Goal: Task Accomplishment & Management: Complete application form

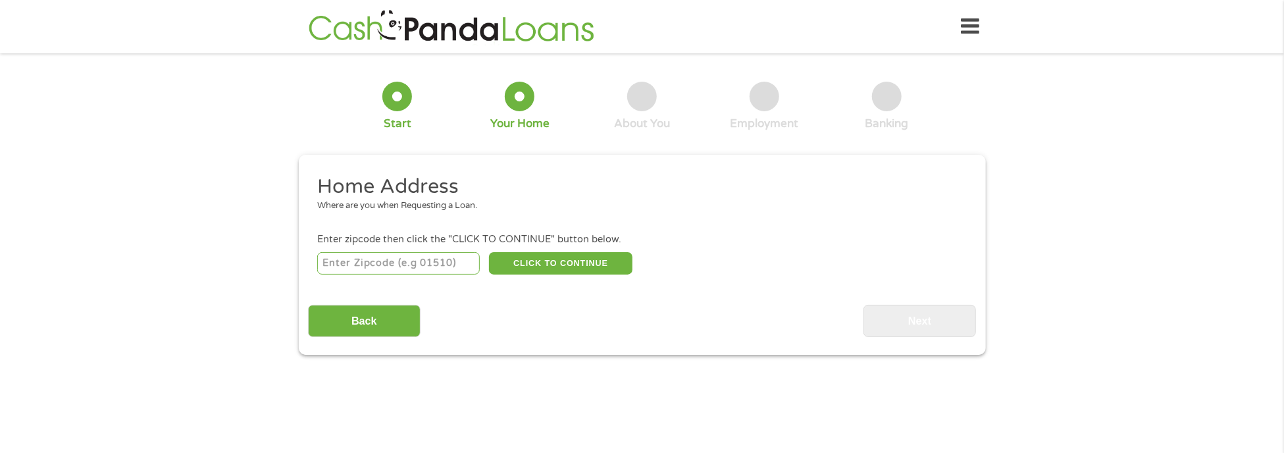
click at [412, 267] on input "number" at bounding box center [398, 263] width 163 height 22
type input "47805"
click at [538, 265] on button "CLICK TO CONTINUE" at bounding box center [560, 263] width 143 height 22
type input "47805"
type input "Terre Haute"
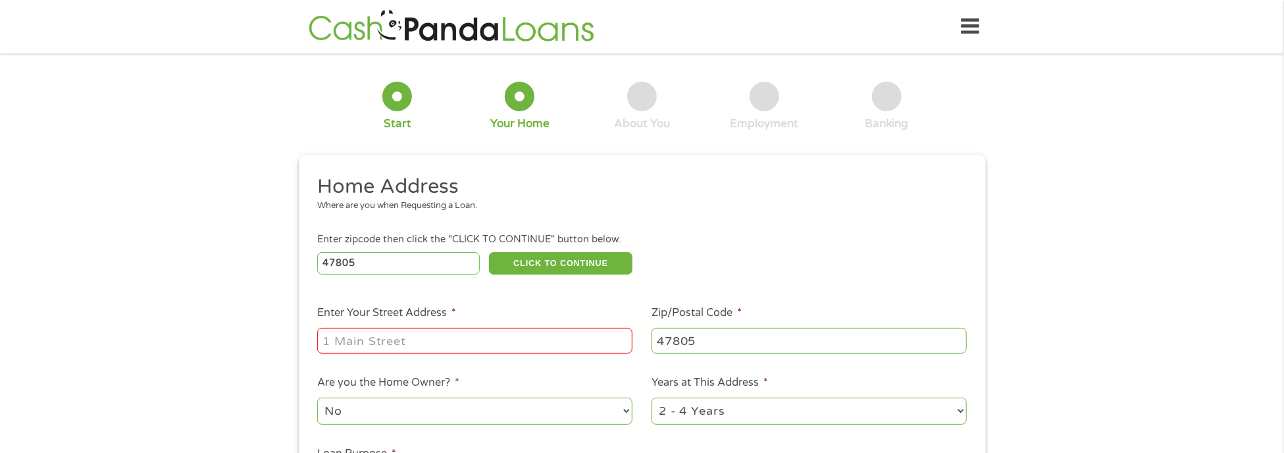
click at [493, 353] on input "Enter Your Street Address *" at bounding box center [474, 340] width 315 height 25
type input "[STREET_ADDRESS]"
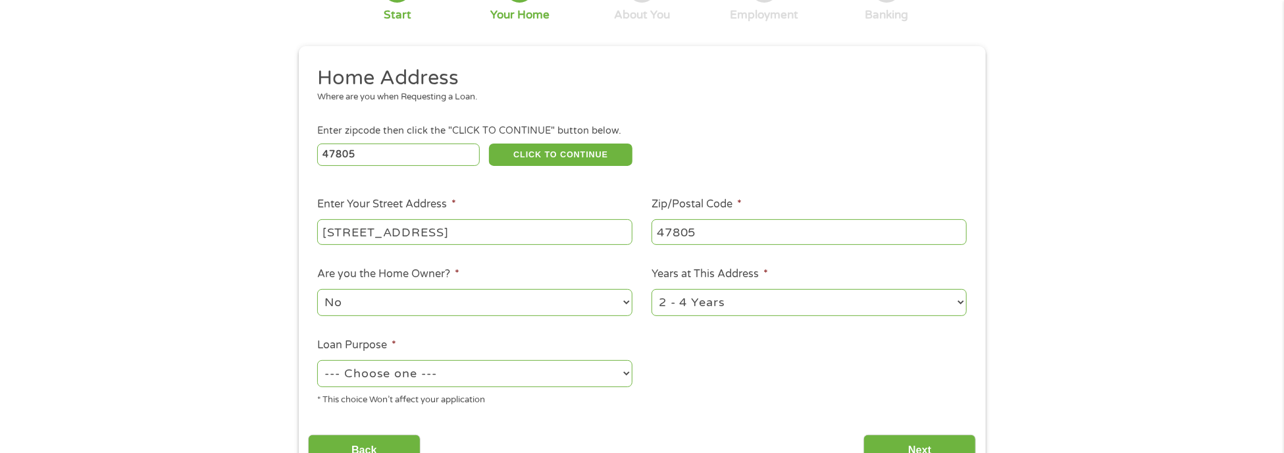
scroll to position [132, 0]
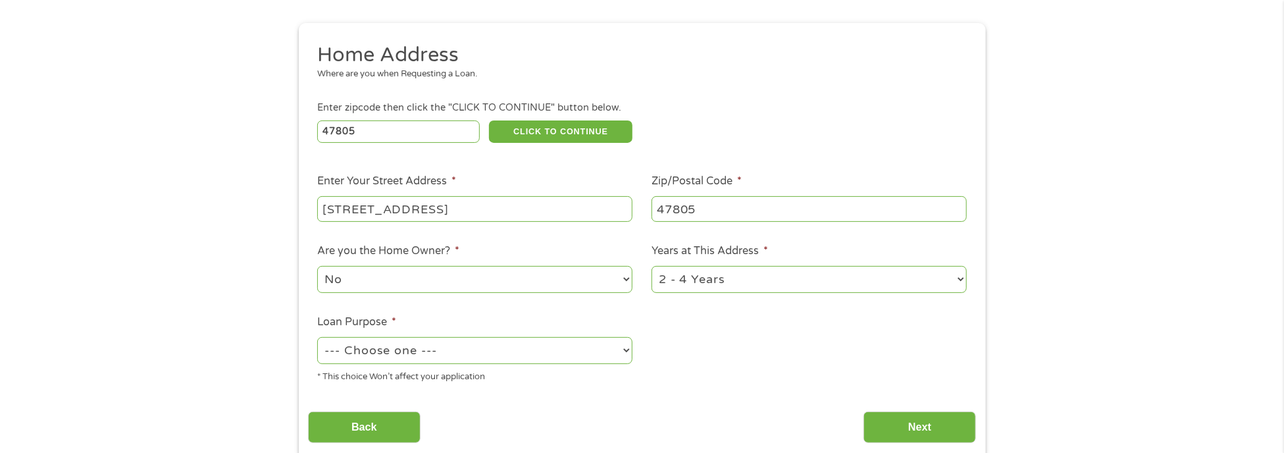
click at [474, 357] on select "--- Choose one --- Pay Bills Debt Consolidation Home Improvement Major Purchase…" at bounding box center [474, 350] width 315 height 27
select select "paybills"
click at [317, 338] on select "--- Choose one --- Pay Bills Debt Consolidation Home Improvement Major Purchase…" at bounding box center [474, 350] width 315 height 27
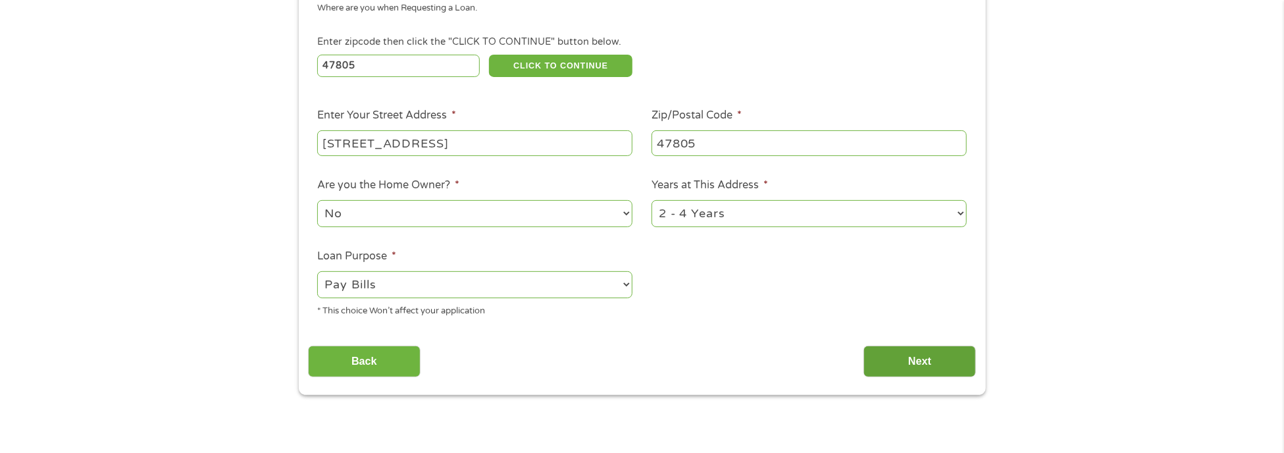
click at [908, 365] on input "Next" at bounding box center [920, 362] width 113 height 32
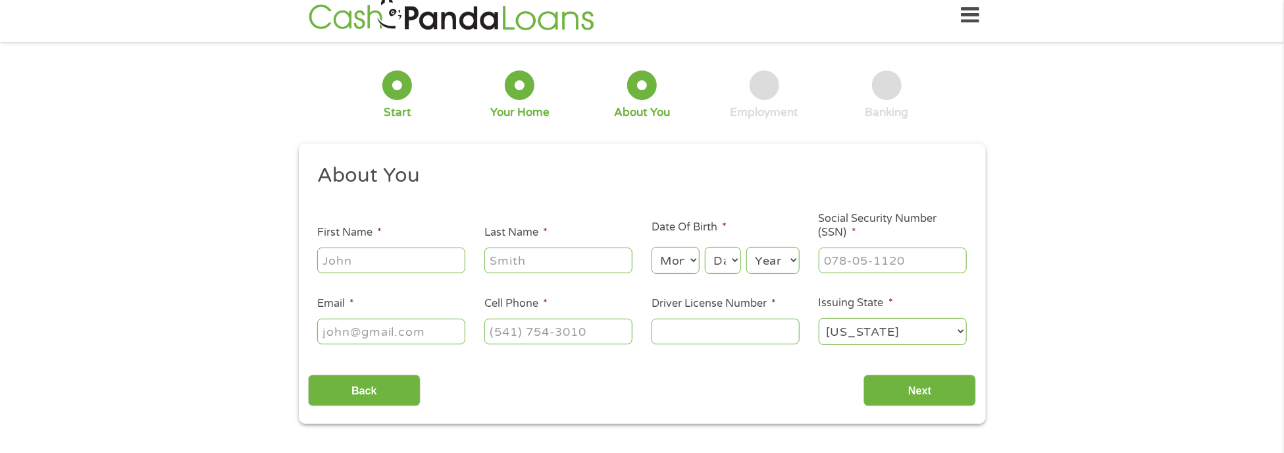
scroll to position [0, 0]
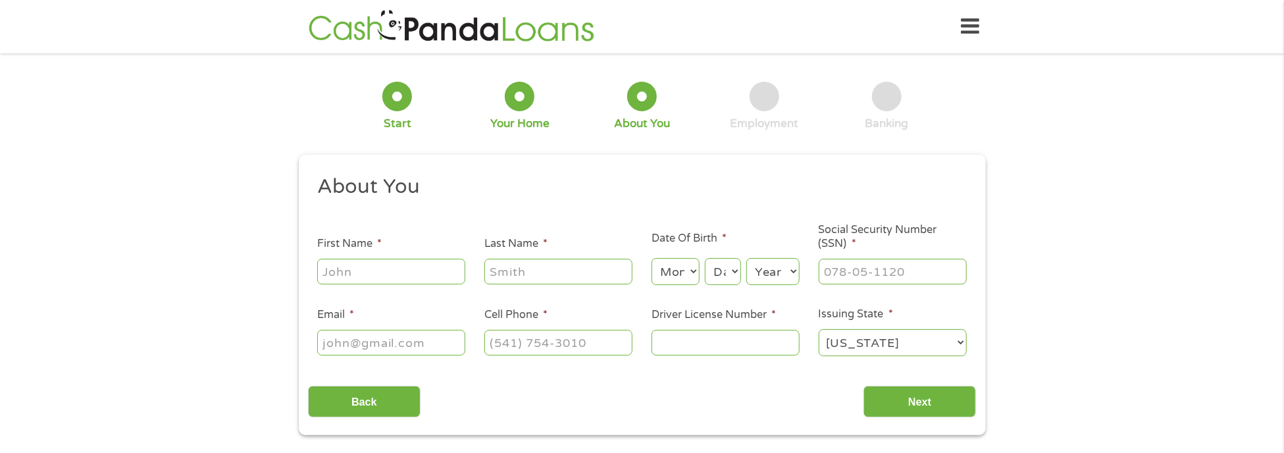
click at [417, 264] on input "First Name *" at bounding box center [391, 271] width 148 height 25
type input "[PERSON_NAME]"
type input "[EMAIL_ADDRESS][DOMAIN_NAME]"
type input "[PHONE_NUMBER]"
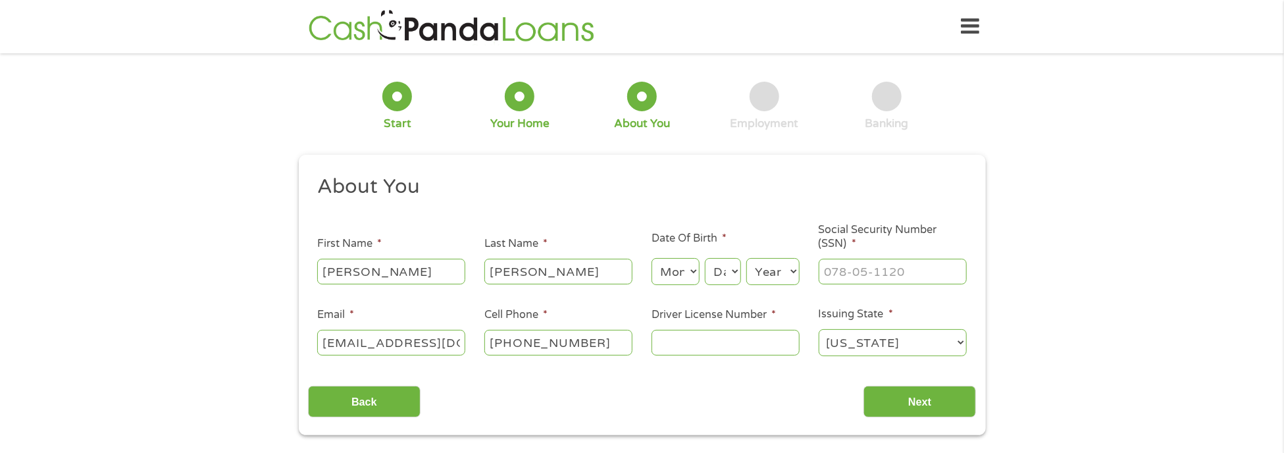
click at [748, 348] on input "Driver License Number *" at bounding box center [726, 342] width 148 height 25
